Goal: Transaction & Acquisition: Purchase product/service

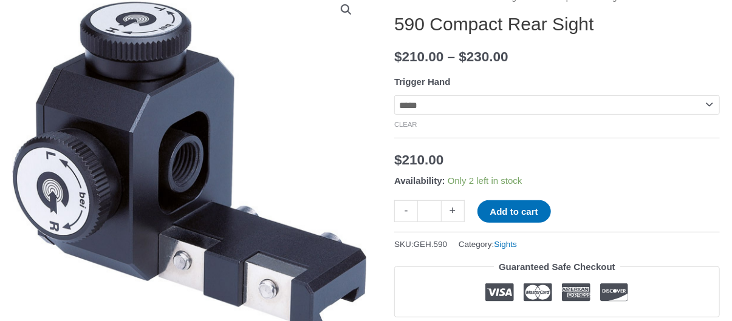
scroll to position [171, 0]
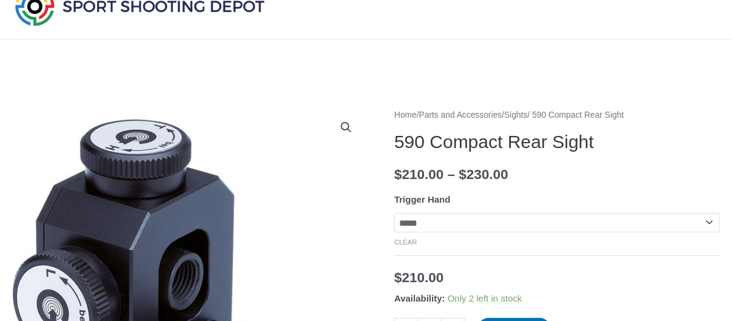
scroll to position [0, 0]
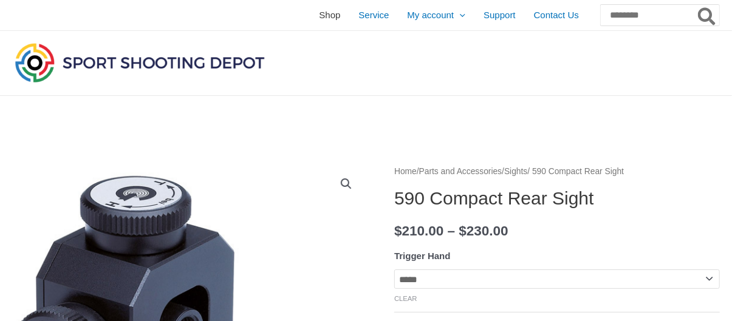
click at [319, 16] on span "Shop" at bounding box center [329, 15] width 21 height 30
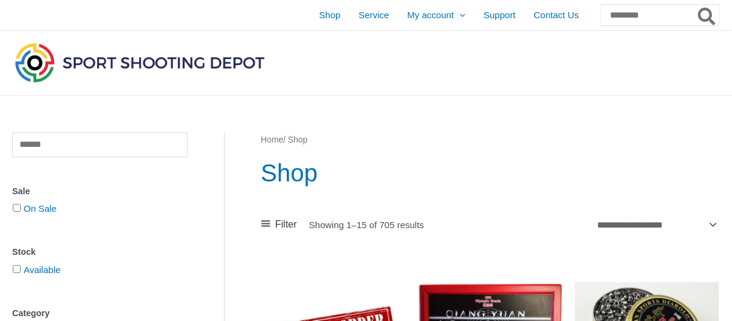
drag, startPoint x: 0, startPoint y: 0, endPoint x: 733, endPoint y: 0, distance: 732.8
click at [684, 12] on input "Search for:" at bounding box center [660, 15] width 120 height 22
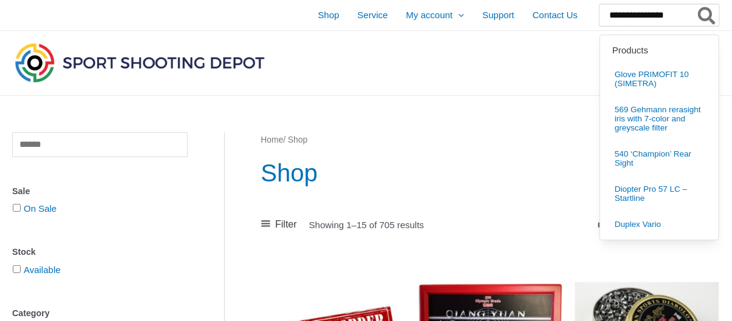
type input "**********"
click at [708, 15] on icon "Search" at bounding box center [707, 16] width 18 height 19
